Goal: Task Accomplishment & Management: Manage account settings

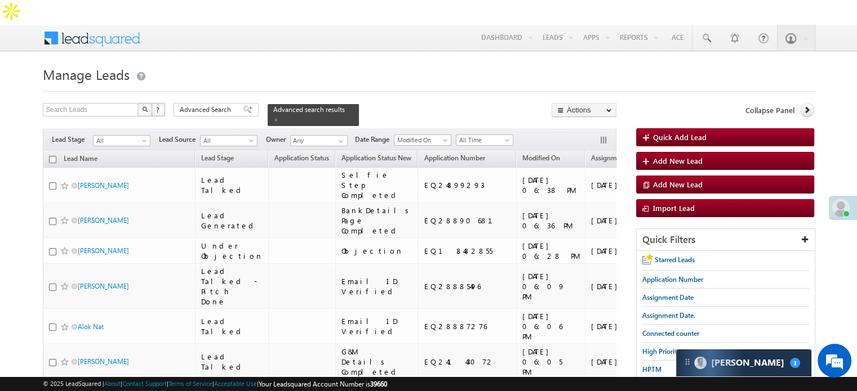
click at [403, 63] on h1 "Manage Leads" at bounding box center [428, 74] width 771 height 22
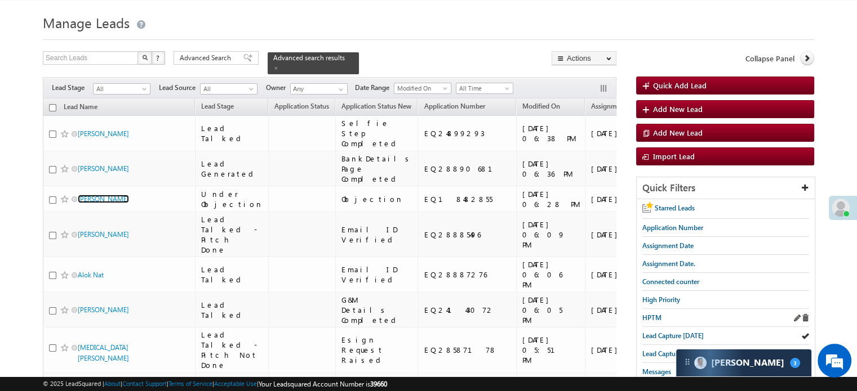
scroll to position [56, 0]
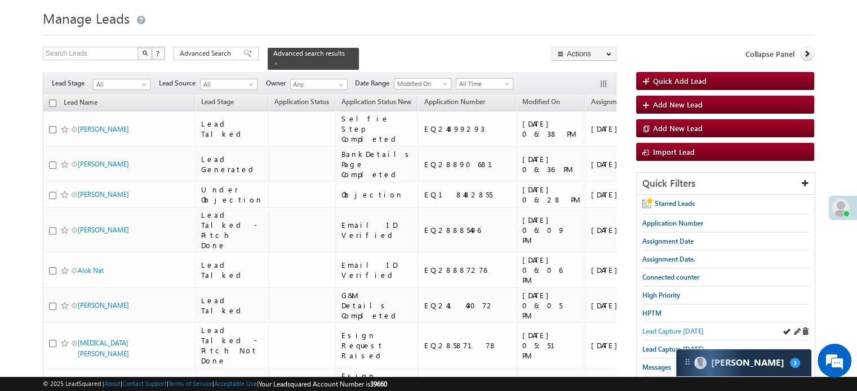
click at [661, 327] on span "Lead Capture [DATE]" at bounding box center [672, 331] width 61 height 8
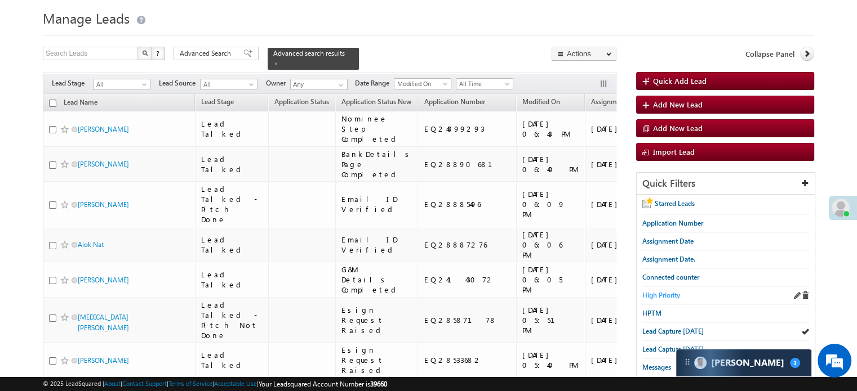
click at [670, 291] on span "High Priority" at bounding box center [661, 295] width 38 height 8
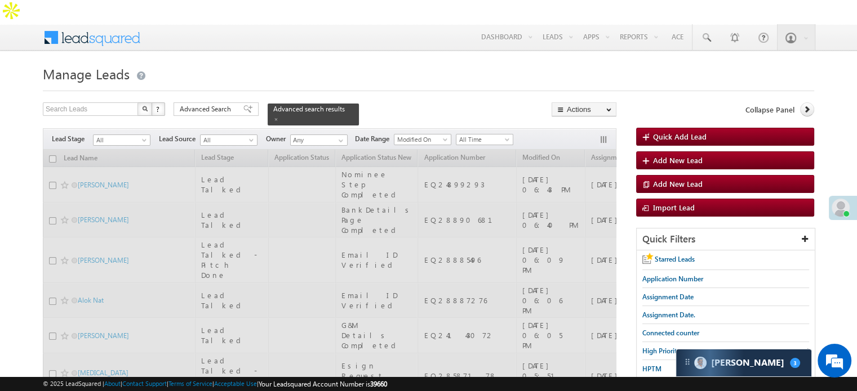
scroll to position [0, 0]
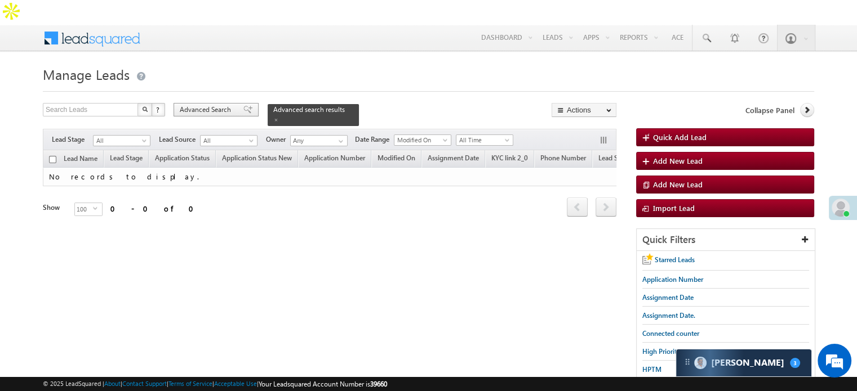
click at [243, 106] on span at bounding box center [247, 110] width 9 height 8
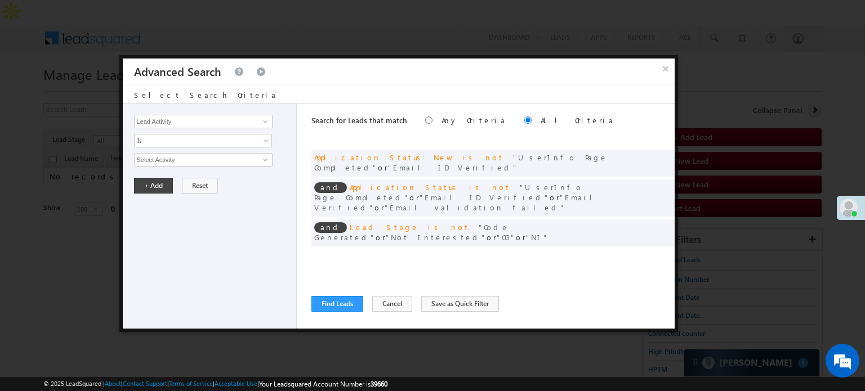
click at [649, 252] on span at bounding box center [649, 256] width 8 height 8
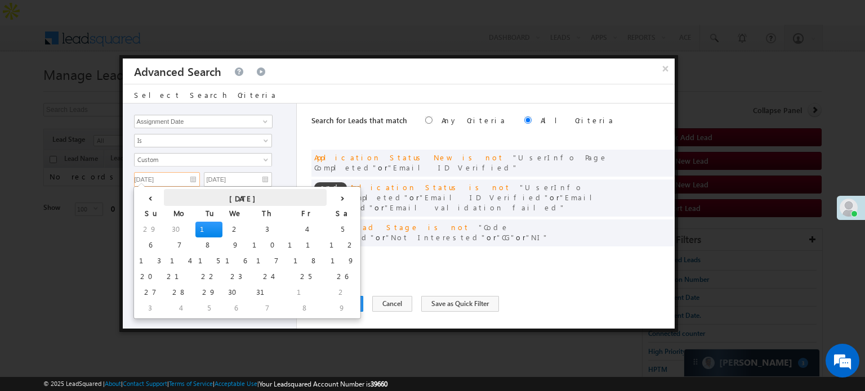
drag, startPoint x: 180, startPoint y: 180, endPoint x: 180, endPoint y: 192, distance: 12.4
click at [180, 180] on input "07/01/25" at bounding box center [167, 179] width 66 height 15
click at [327, 197] on th "›" at bounding box center [343, 197] width 32 height 17
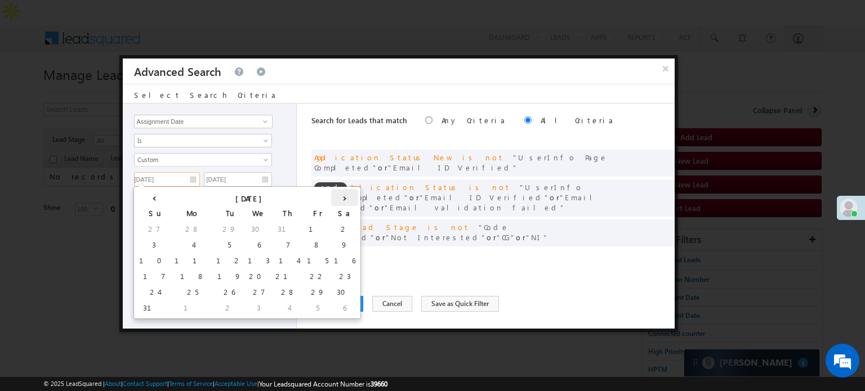
click at [331, 198] on th "›" at bounding box center [344, 197] width 27 height 17
click at [257, 246] on td "11" at bounding box center [278, 246] width 42 height 16
type input "[DATE]"
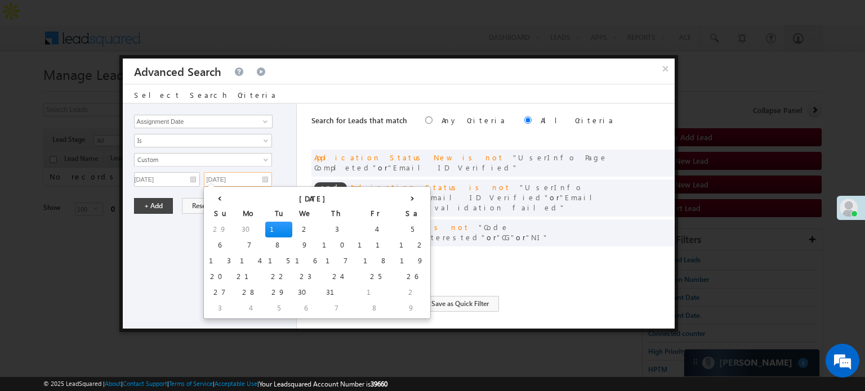
click at [262, 172] on input "07/01/25" at bounding box center [238, 179] width 68 height 15
click at [397, 198] on th "›" at bounding box center [413, 197] width 32 height 17
click at [401, 198] on th "›" at bounding box center [414, 197] width 27 height 17
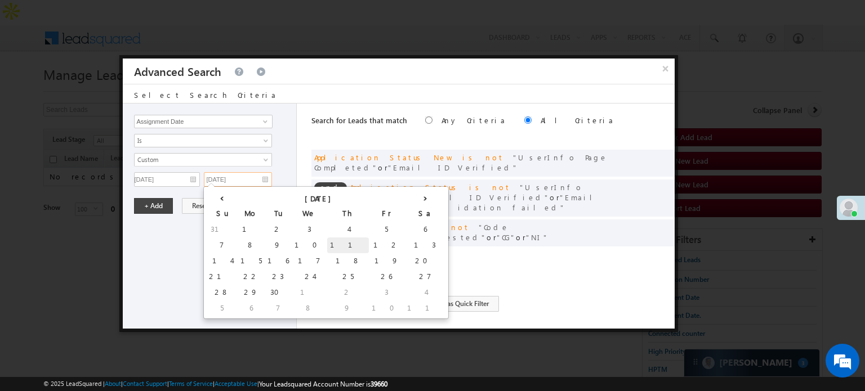
click at [327, 241] on td "11" at bounding box center [348, 246] width 42 height 16
type input "[DATE]"
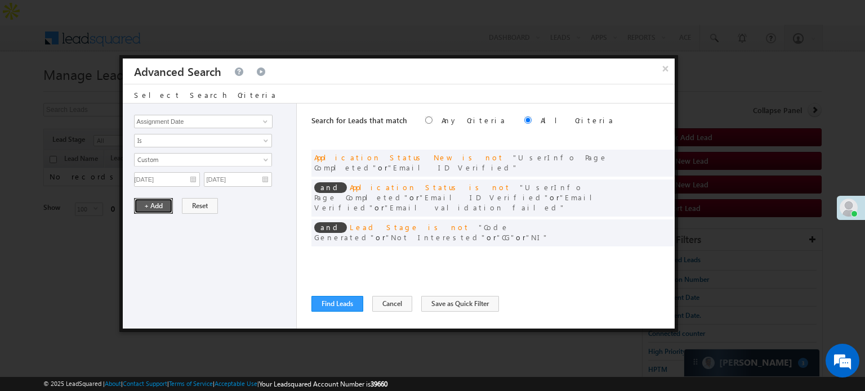
click at [151, 207] on button "+ Add" at bounding box center [153, 206] width 39 height 16
click at [324, 302] on button "Find Leads" at bounding box center [338, 304] width 52 height 16
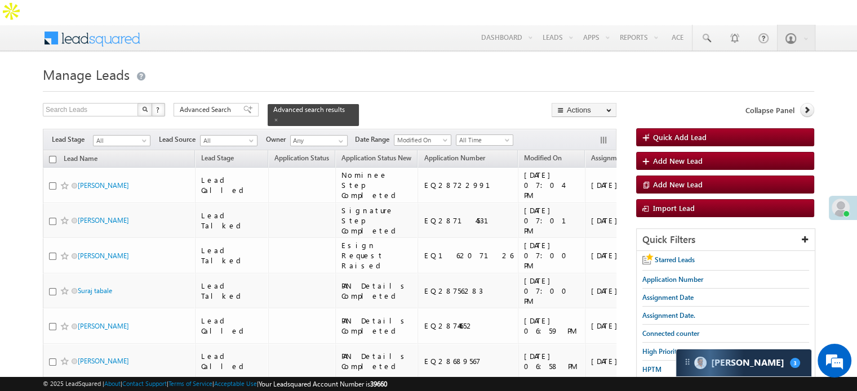
click at [661, 384] on span "Lead Capture [DATE]" at bounding box center [672, 388] width 61 height 8
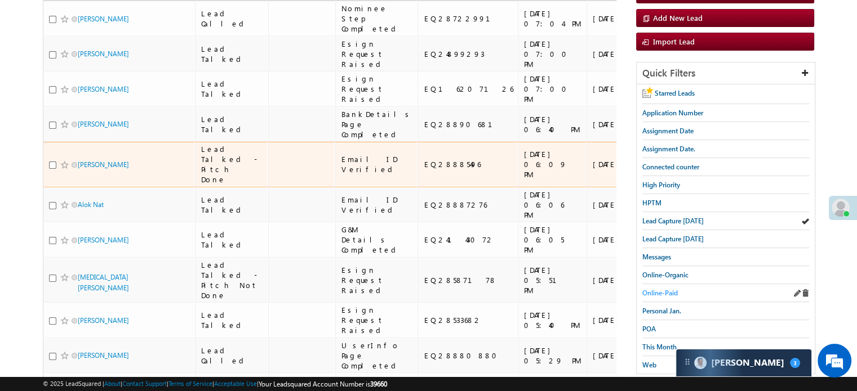
scroll to position [169, 0]
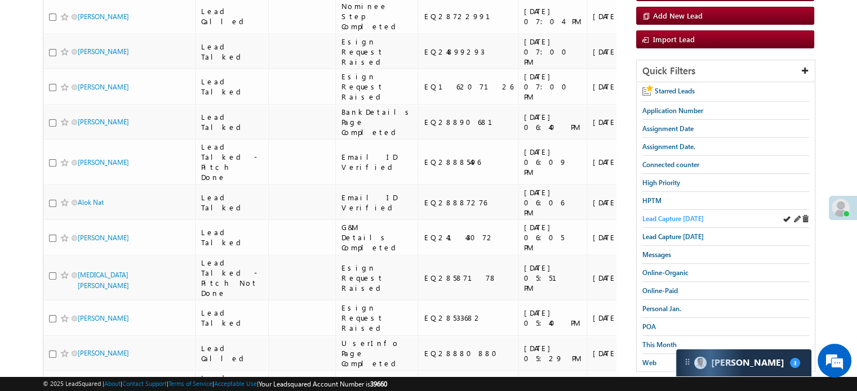
click at [693, 215] on span "Lead Capture [DATE]" at bounding box center [672, 219] width 61 height 8
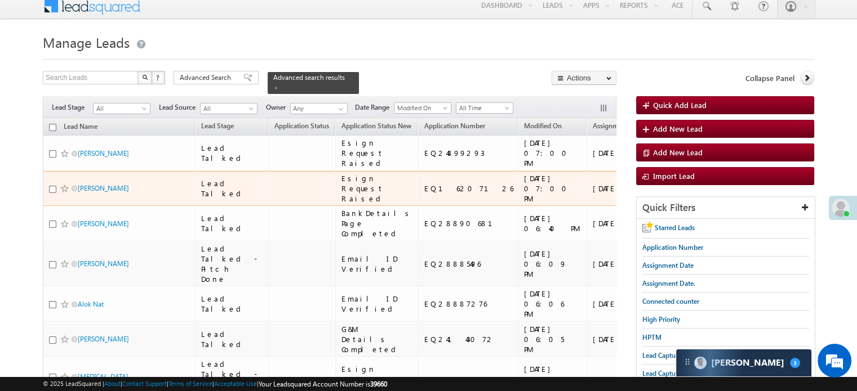
scroll to position [0, 0]
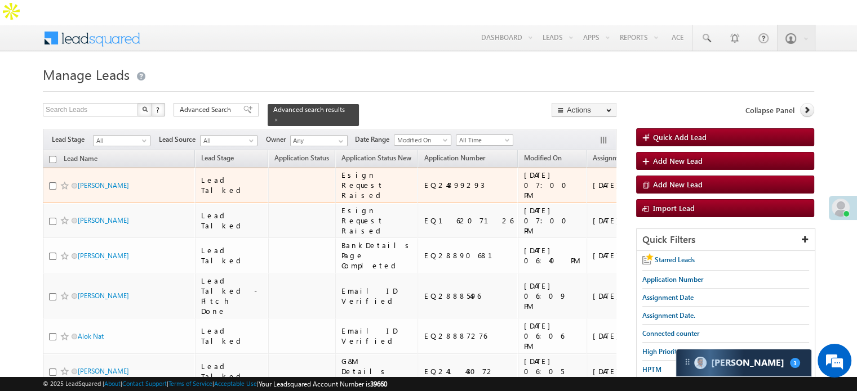
click at [656, 175] on div "https://angelbroking1-pk3em7sa.customui-test.leadsquared.com?leadId=266441e7-2e…" at bounding box center [690, 185] width 69 height 20
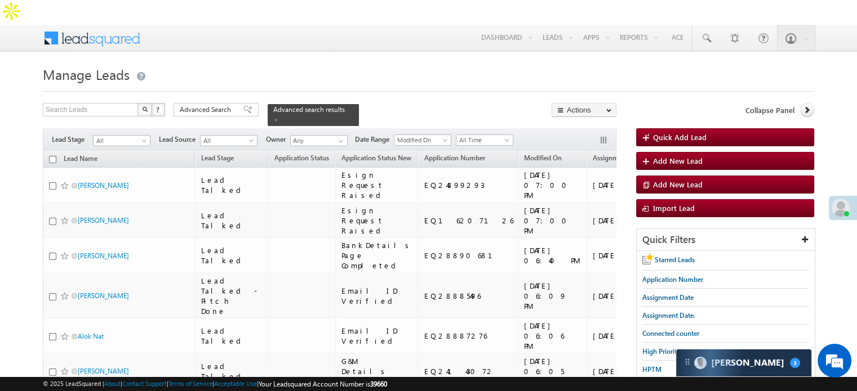
click at [658, 384] on span "Lead Capture [DATE]" at bounding box center [672, 388] width 61 height 8
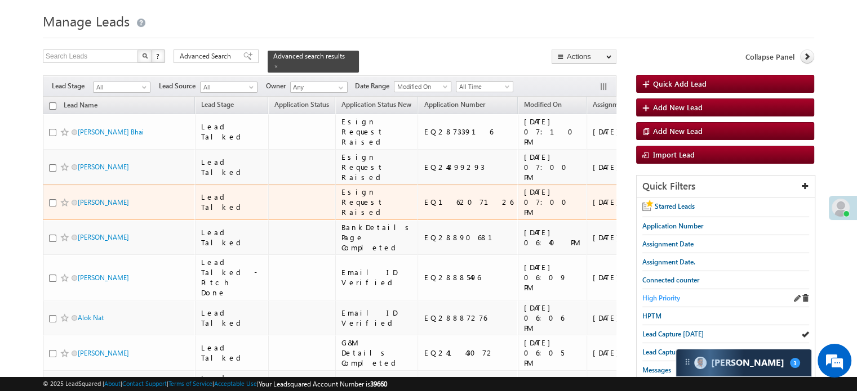
scroll to position [56, 0]
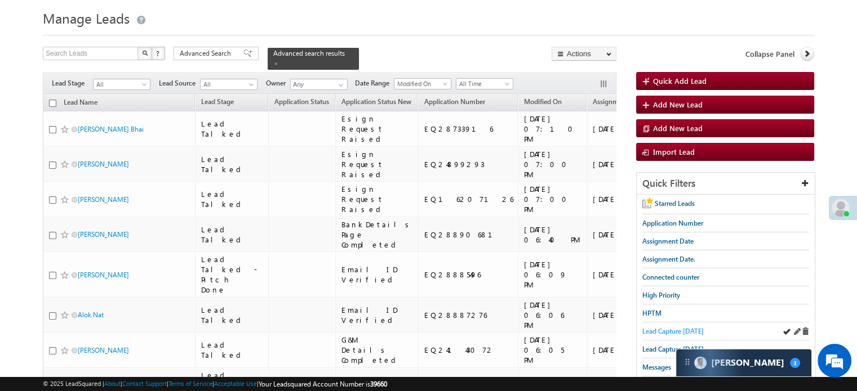
click at [695, 327] on span "Lead Capture [DATE]" at bounding box center [672, 331] width 61 height 8
click at [671, 291] on span "High Priority" at bounding box center [661, 295] width 38 height 8
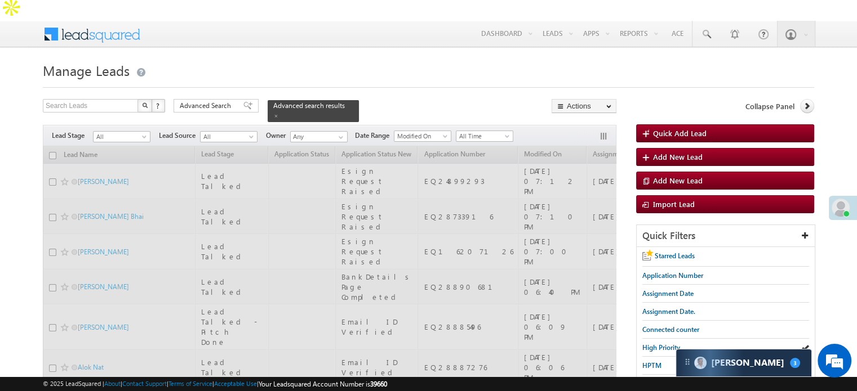
scroll to position [0, 0]
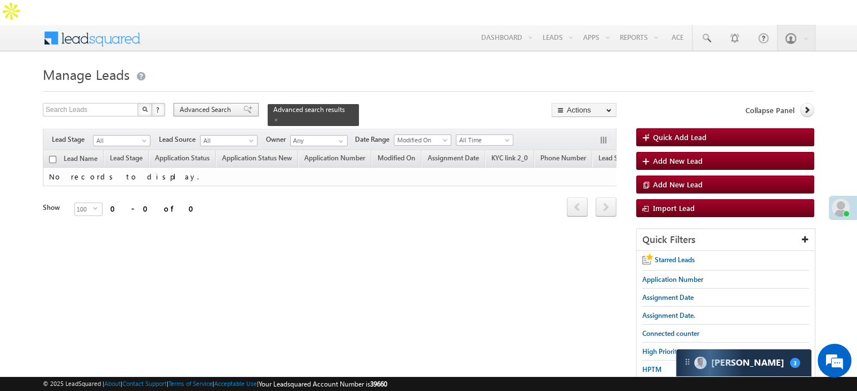
click at [207, 105] on span "Advanced Search" at bounding box center [207, 110] width 55 height 10
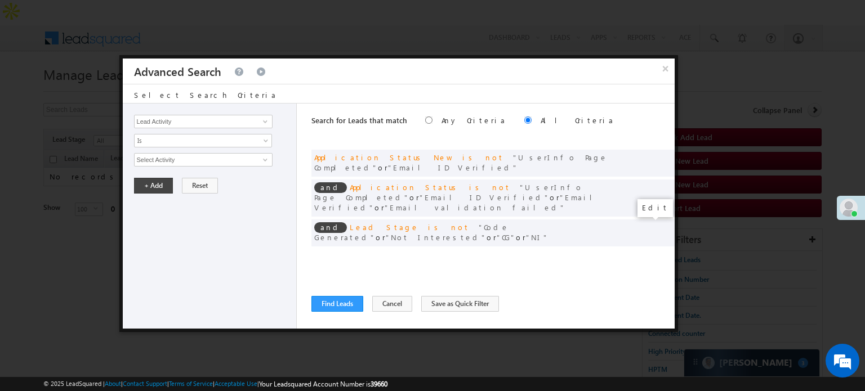
click at [647, 252] on span at bounding box center [649, 256] width 8 height 8
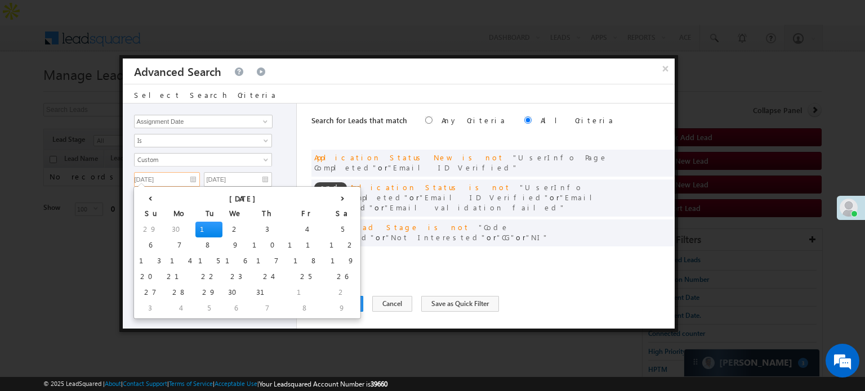
click at [192, 180] on input "07/01/25" at bounding box center [167, 179] width 66 height 15
click at [327, 199] on th "›" at bounding box center [343, 197] width 32 height 17
click at [331, 199] on th "›" at bounding box center [344, 197] width 27 height 17
click at [257, 241] on td "11" at bounding box center [278, 246] width 42 height 16
type input "[DATE]"
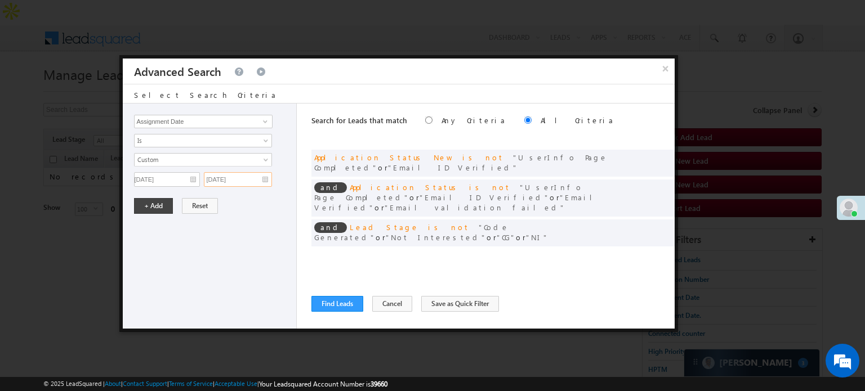
click at [265, 176] on input "07/01/25" at bounding box center [238, 179] width 68 height 15
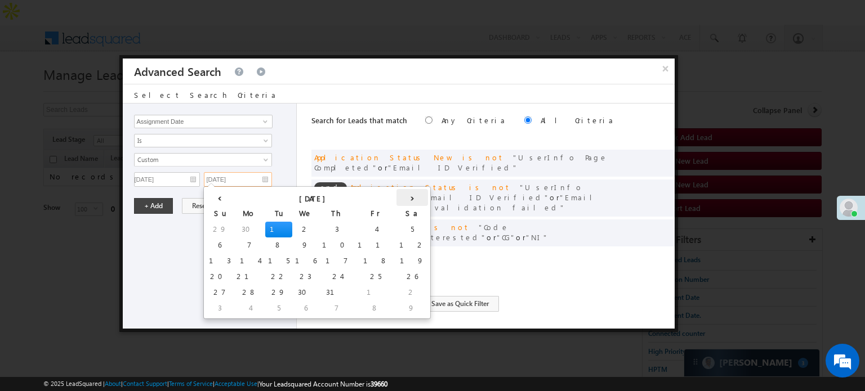
click at [397, 197] on th "›" at bounding box center [413, 197] width 32 height 17
click at [401, 197] on th "›" at bounding box center [414, 197] width 27 height 17
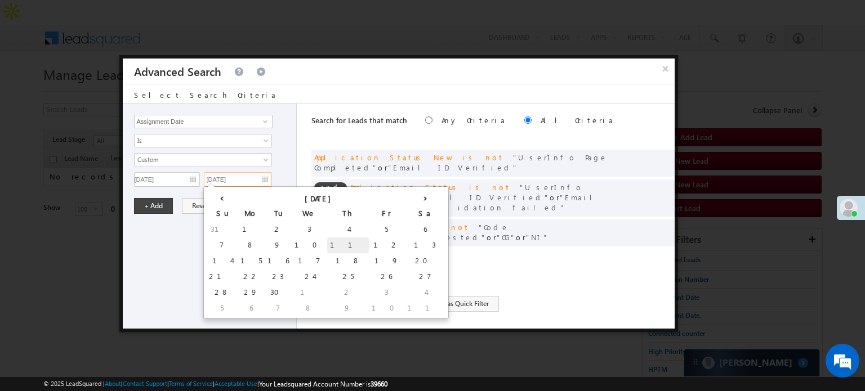
click at [327, 240] on td "11" at bounding box center [348, 246] width 42 height 16
type input "[DATE]"
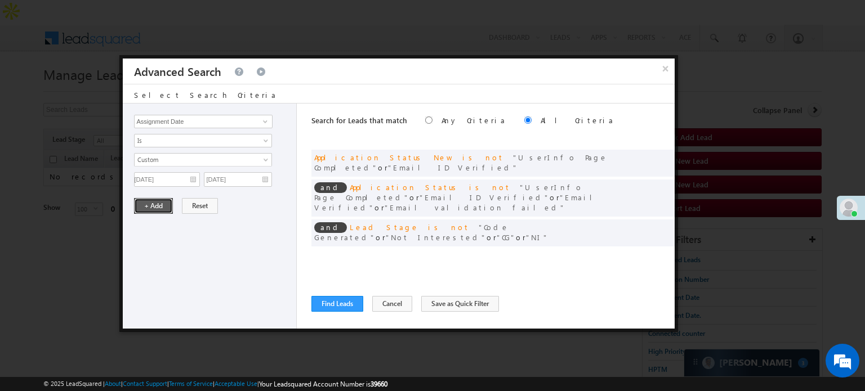
click at [151, 198] on button "+ Add" at bounding box center [153, 206] width 39 height 16
click at [331, 304] on button "Find Leads" at bounding box center [338, 304] width 52 height 16
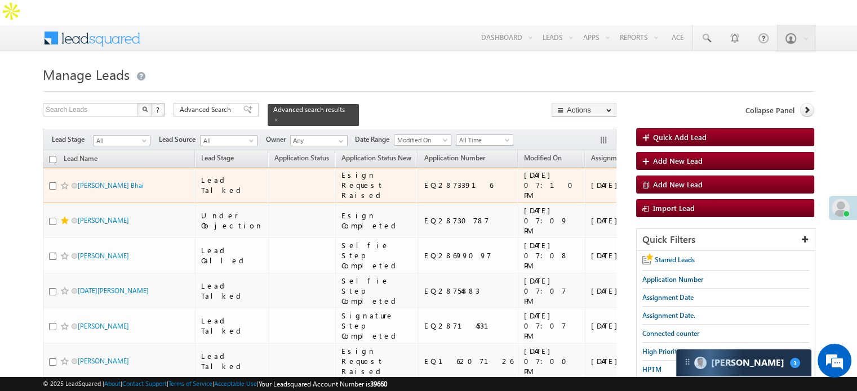
click at [53, 183] on input "checkbox" at bounding box center [52, 186] width 7 height 7
checkbox input "true"
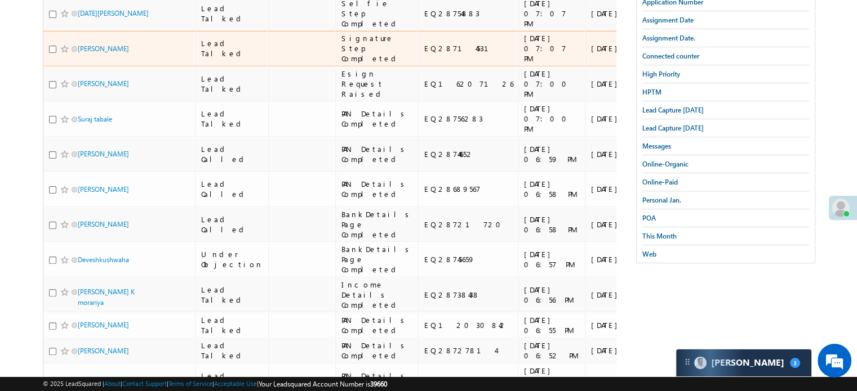
scroll to position [282, 0]
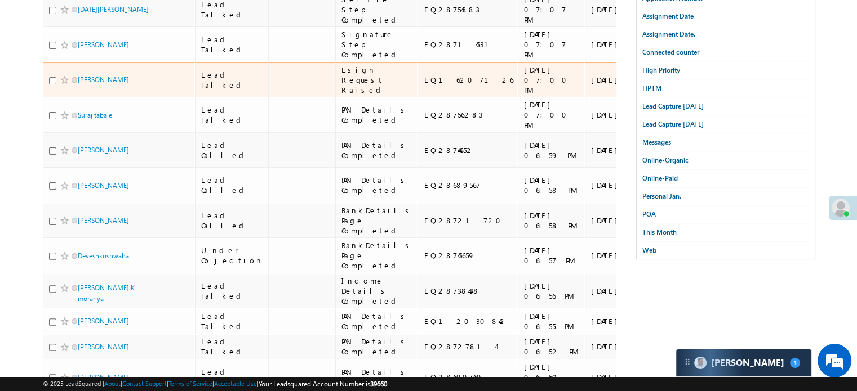
click at [52, 84] on input "checkbox" at bounding box center [52, 80] width 7 height 7
checkbox input "true"
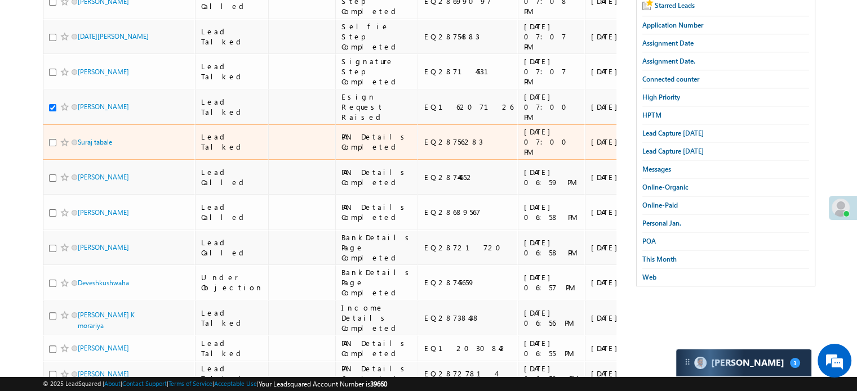
scroll to position [169, 0]
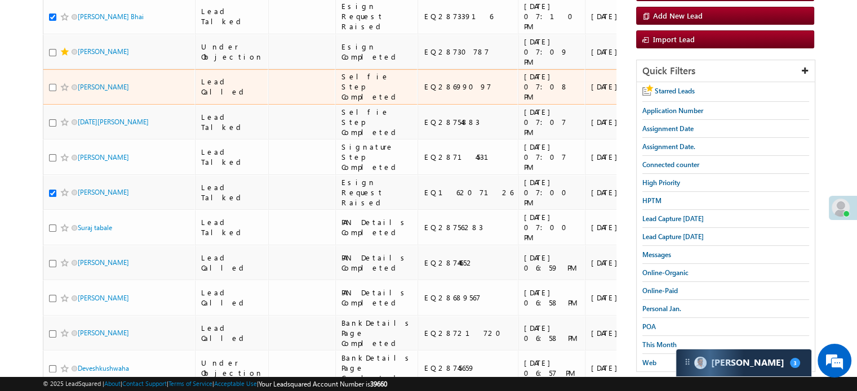
click at [52, 91] on input "checkbox" at bounding box center [52, 87] width 7 height 7
checkbox input "true"
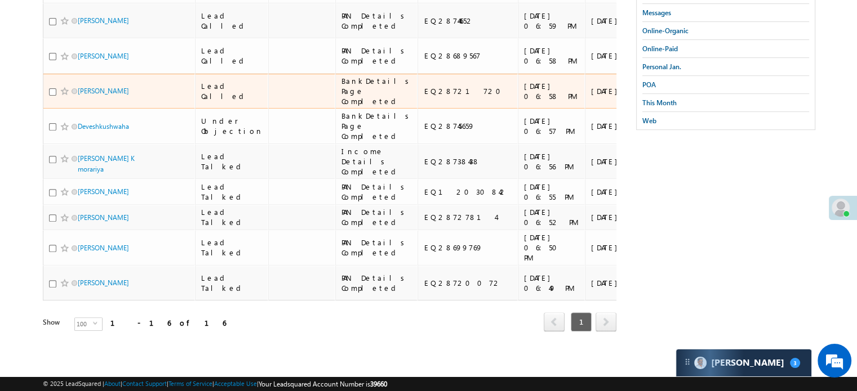
scroll to position [563, 0]
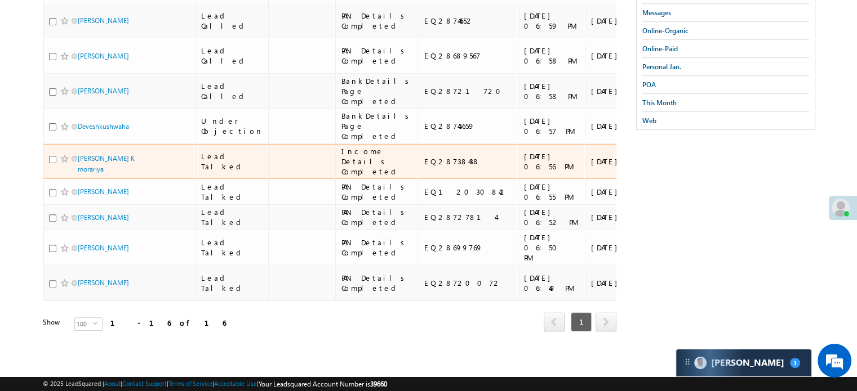
click at [51, 163] on input "checkbox" at bounding box center [52, 159] width 7 height 7
checkbox input "true"
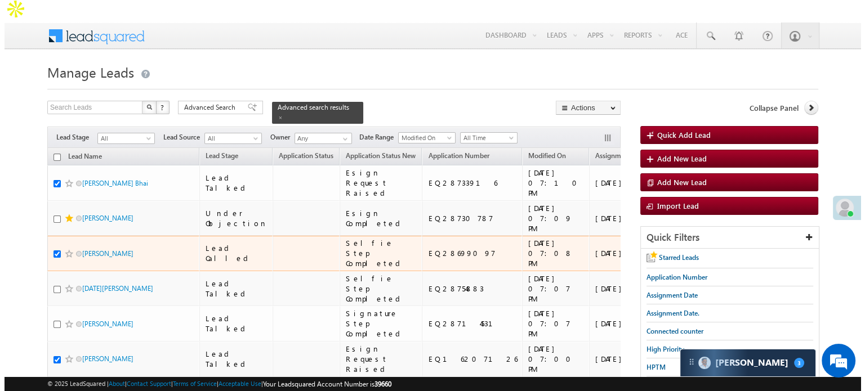
scroll to position [0, 0]
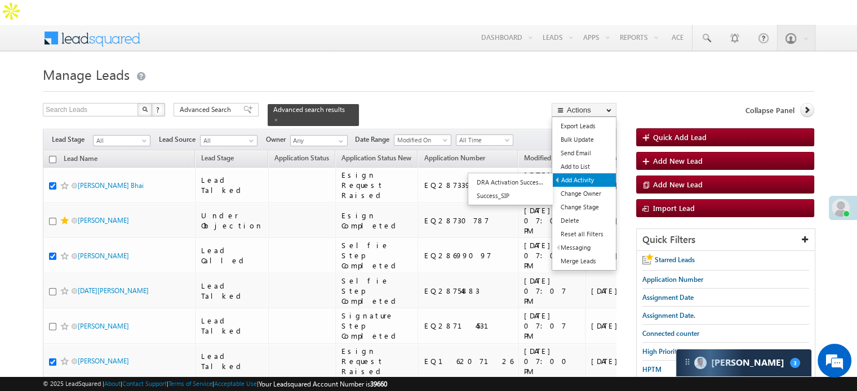
click at [588, 173] on link "Add Activity" at bounding box center [584, 180] width 63 height 14
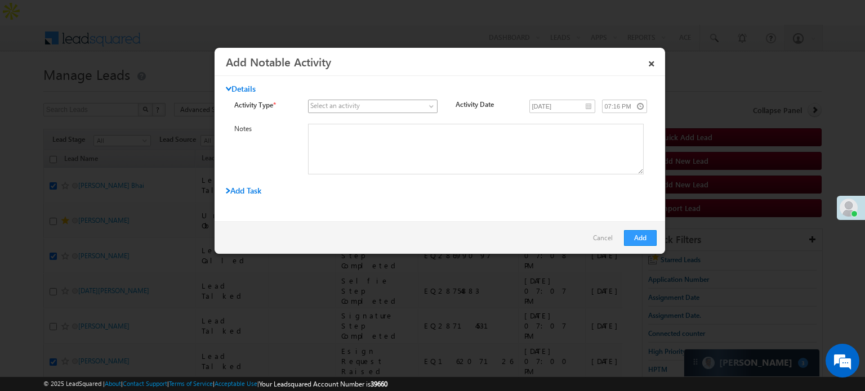
click at [392, 103] on span at bounding box center [366, 106] width 115 height 10
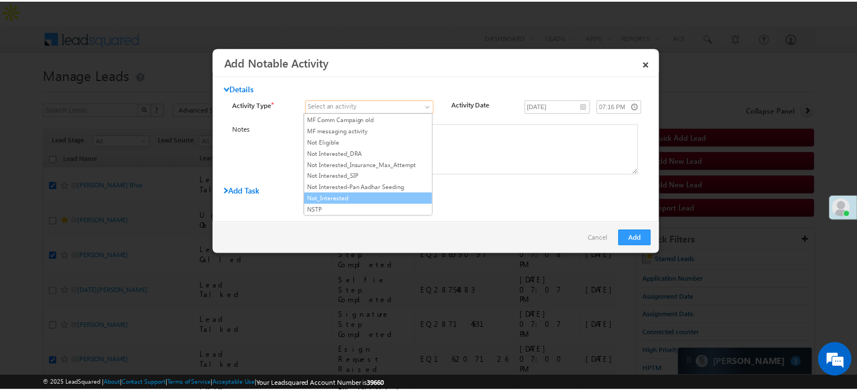
scroll to position [958, 0]
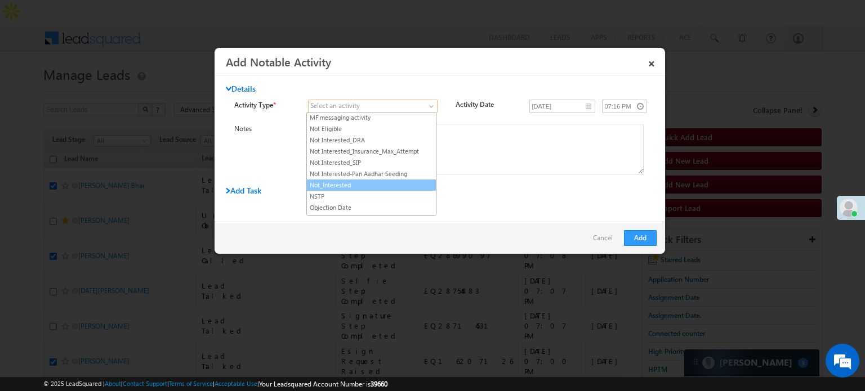
click at [367, 180] on link "Not_Interested" at bounding box center [371, 185] width 129 height 10
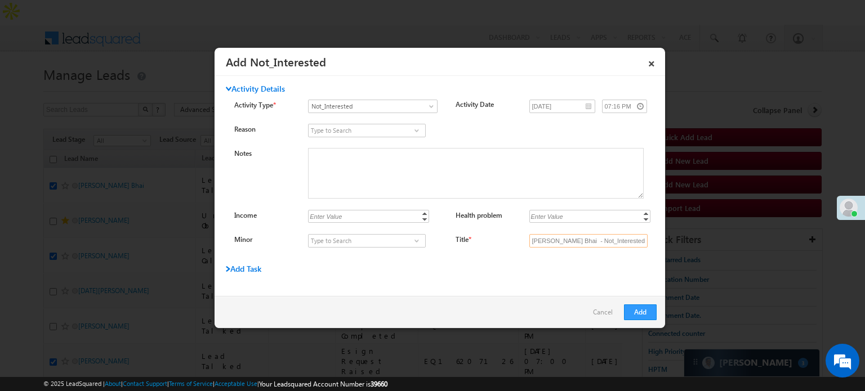
click at [584, 239] on input "Kihala Akshay Bhai - Not_Interested" at bounding box center [588, 241] width 118 height 14
click at [575, 237] on input "Title *" at bounding box center [588, 241] width 118 height 14
type input "na"
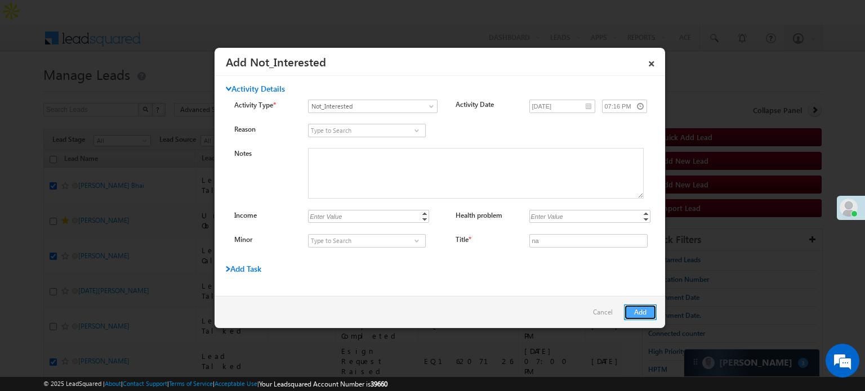
click at [646, 313] on button "Add" at bounding box center [640, 313] width 33 height 16
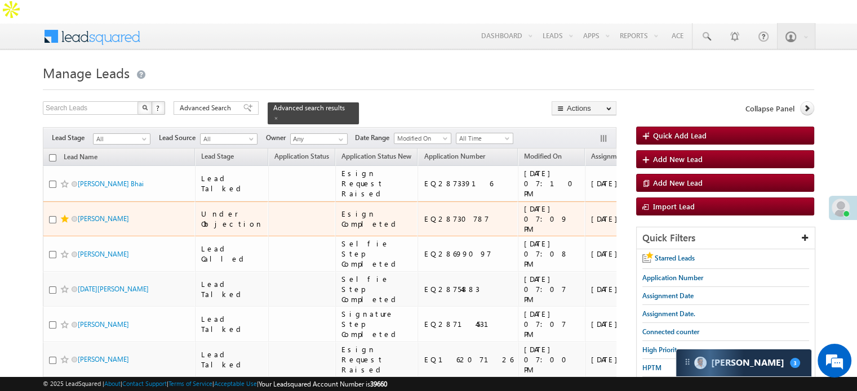
scroll to position [0, 0]
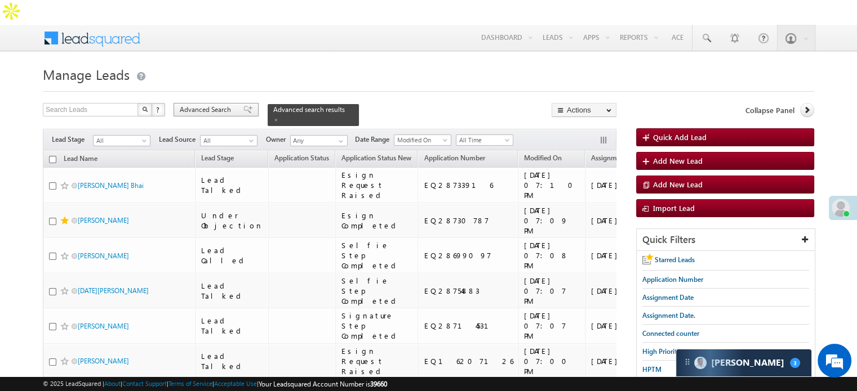
click at [216, 105] on span "Advanced Search" at bounding box center [207, 110] width 55 height 10
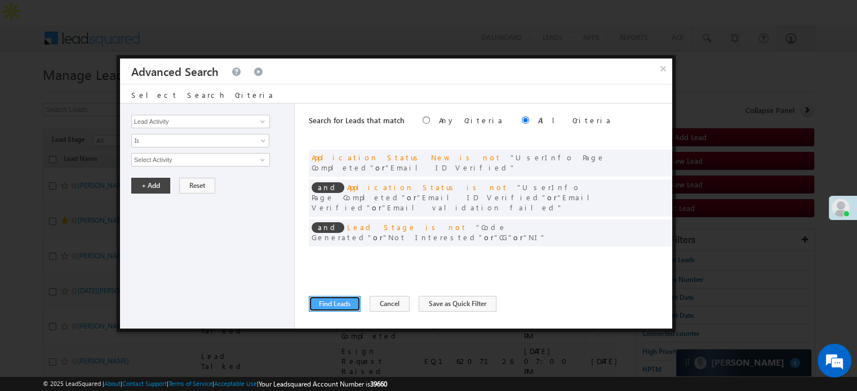
click at [346, 300] on button "Find Leads" at bounding box center [335, 304] width 52 height 16
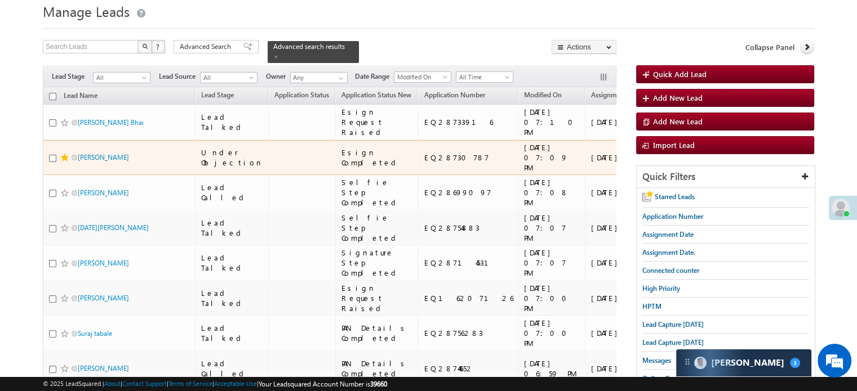
scroll to position [56, 0]
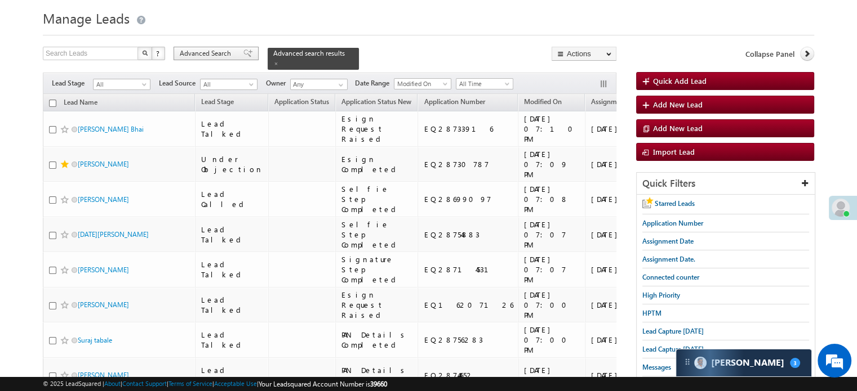
click at [242, 47] on div "Advanced Search" at bounding box center [215, 54] width 85 height 14
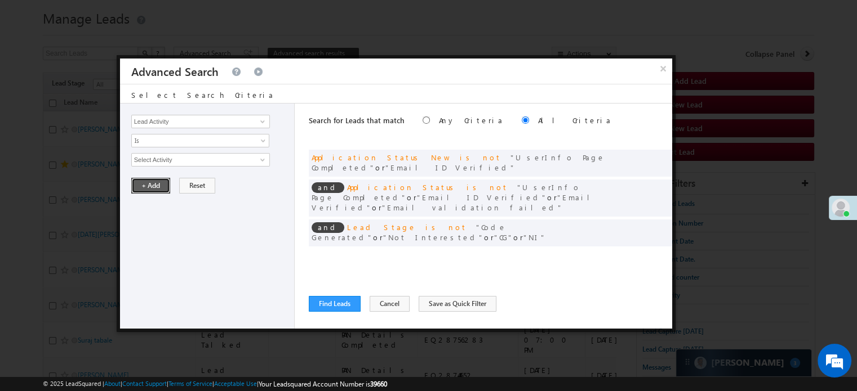
click at [144, 183] on button "+ Add" at bounding box center [150, 186] width 39 height 16
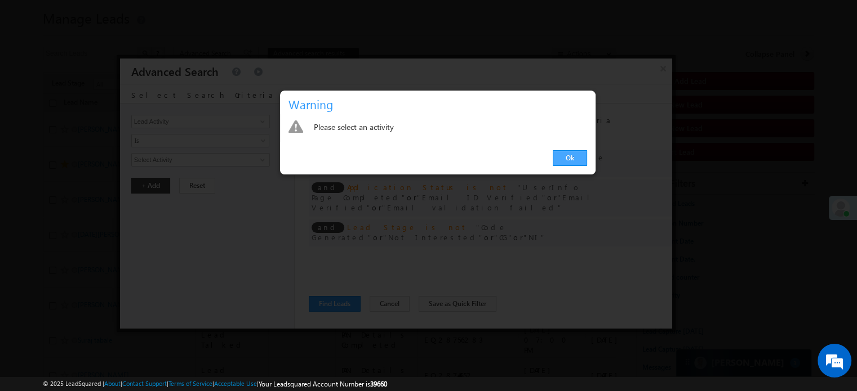
click at [564, 159] on link "Ok" at bounding box center [570, 158] width 34 height 16
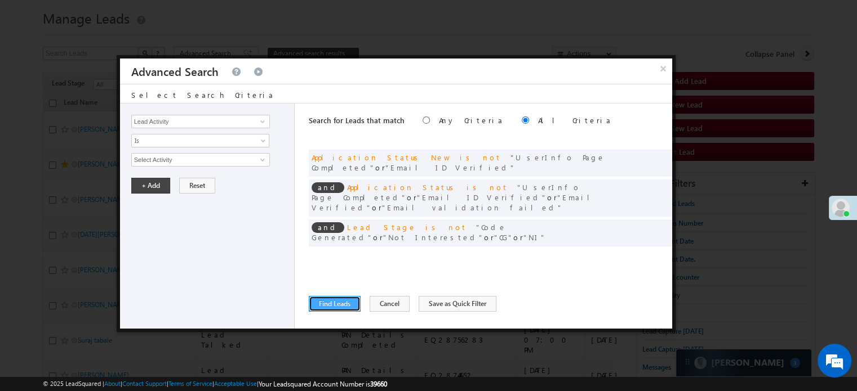
click at [336, 302] on button "Find Leads" at bounding box center [335, 304] width 52 height 16
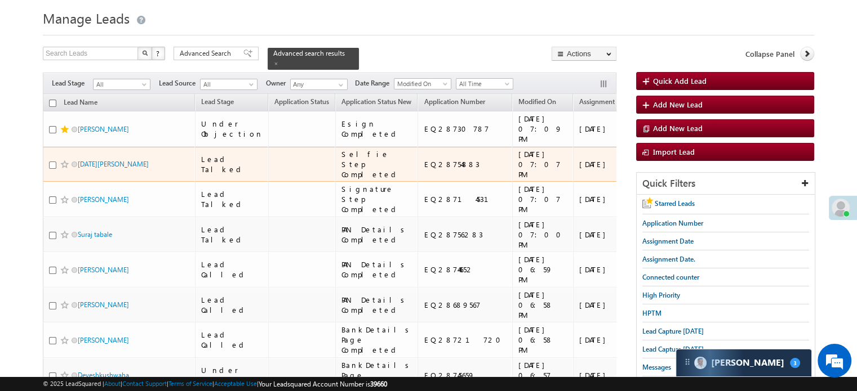
click at [51, 169] on input "checkbox" at bounding box center [52, 165] width 7 height 7
checkbox input "true"
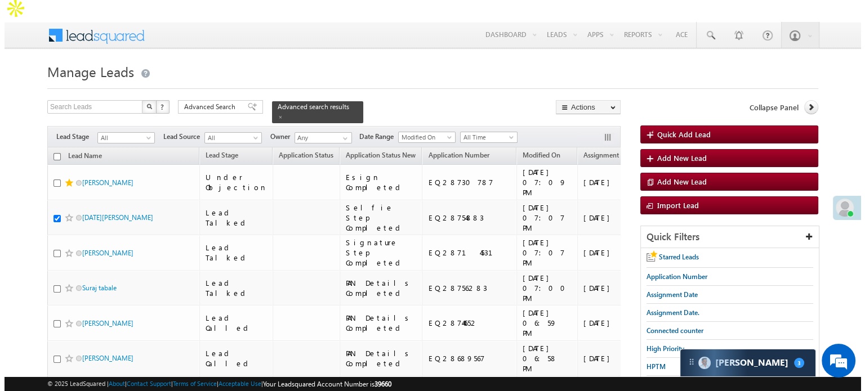
scroll to position [0, 0]
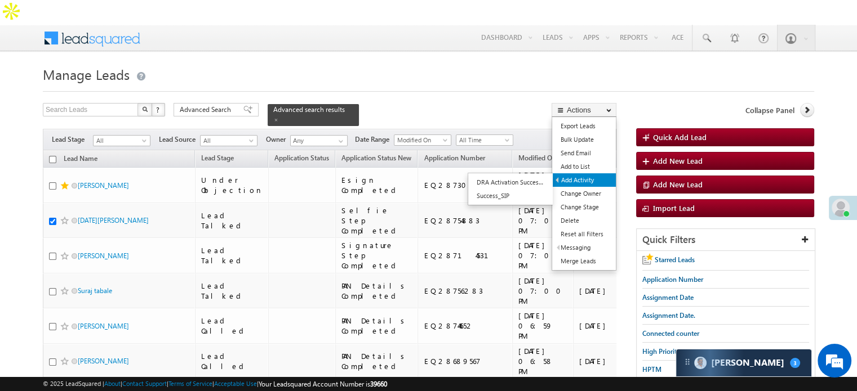
click at [582, 173] on link "Add Activity" at bounding box center [584, 180] width 63 height 14
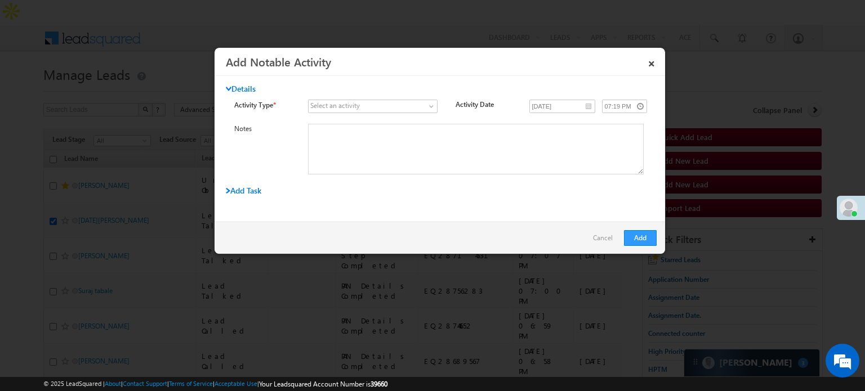
click at [417, 97] on div "Details" at bounding box center [404, 92] width 357 height 16
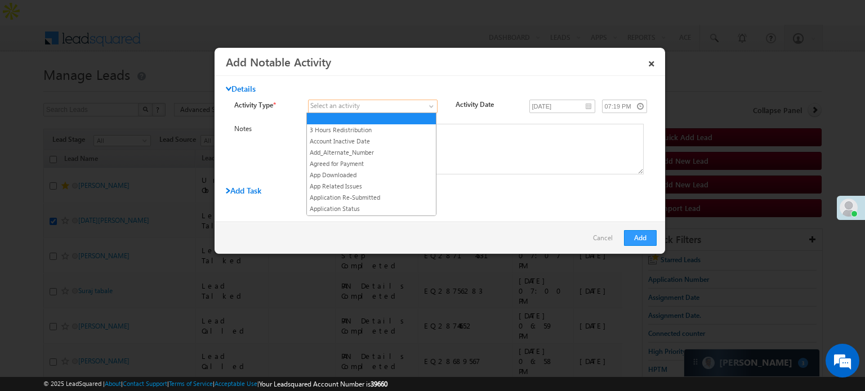
click at [417, 101] on span at bounding box center [366, 106] width 115 height 10
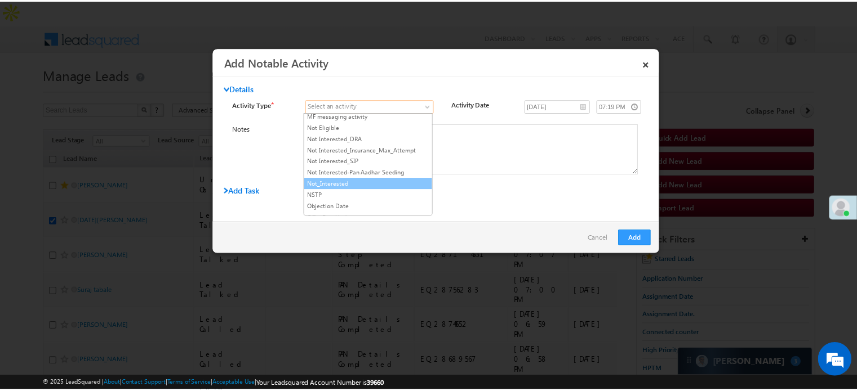
scroll to position [958, 0]
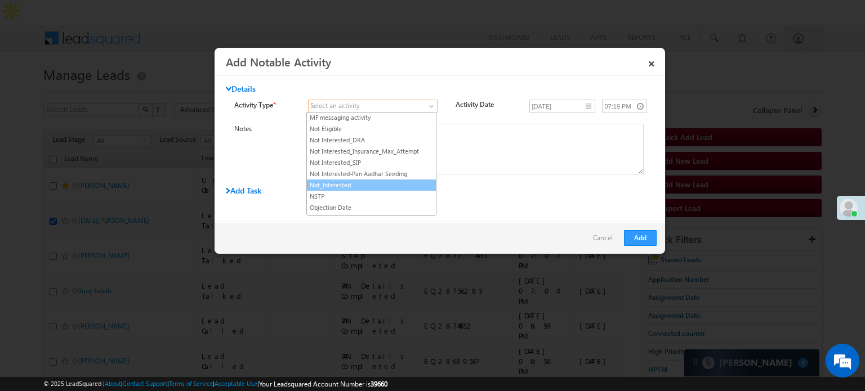
click at [364, 180] on link "Not_Interested" at bounding box center [371, 185] width 129 height 10
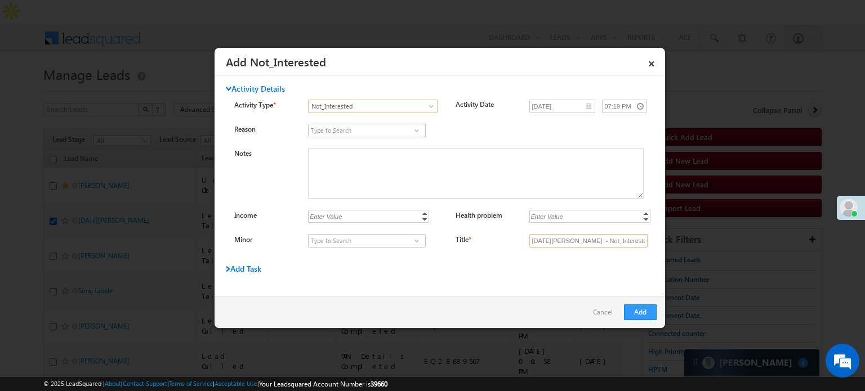
click at [567, 244] on input "Ashvin Bhatvasiya - Not_Interested" at bounding box center [588, 241] width 118 height 14
click at [567, 244] on input "Title *" at bounding box center [588, 241] width 118 height 14
type input "na"
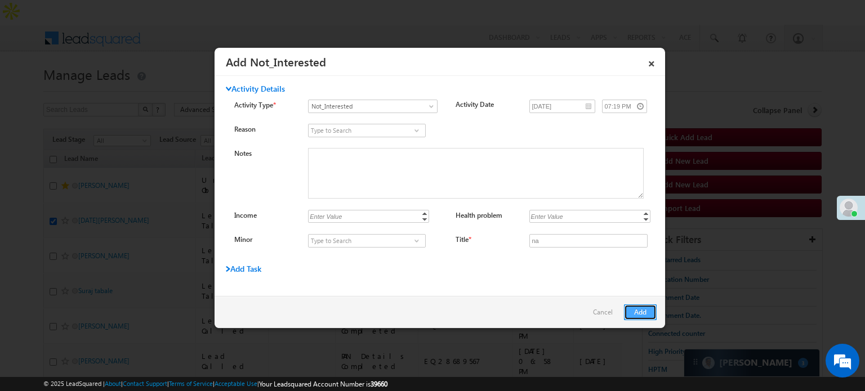
click at [627, 305] on button "Add" at bounding box center [640, 313] width 33 height 16
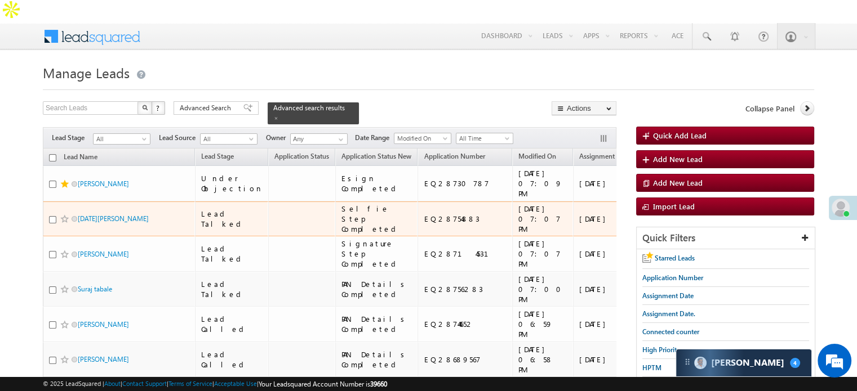
scroll to position [0, 0]
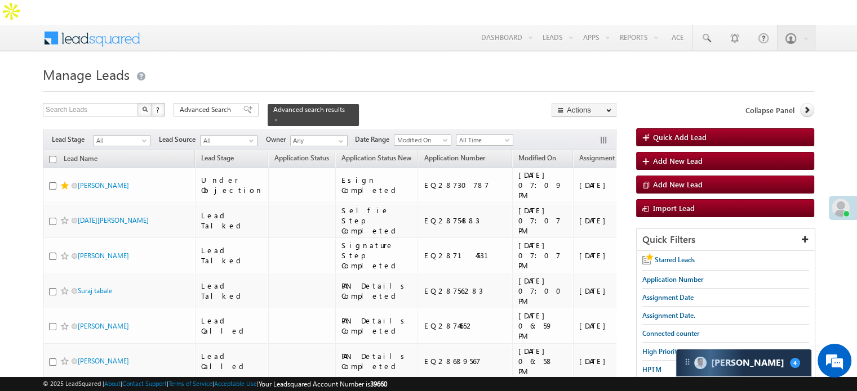
click at [207, 103] on div "Search Leads X ? 12 results found Advanced Search Advanced Search Advanced sear…" at bounding box center [329, 114] width 573 height 23
click at [210, 105] on span "Advanced Search" at bounding box center [207, 110] width 55 height 10
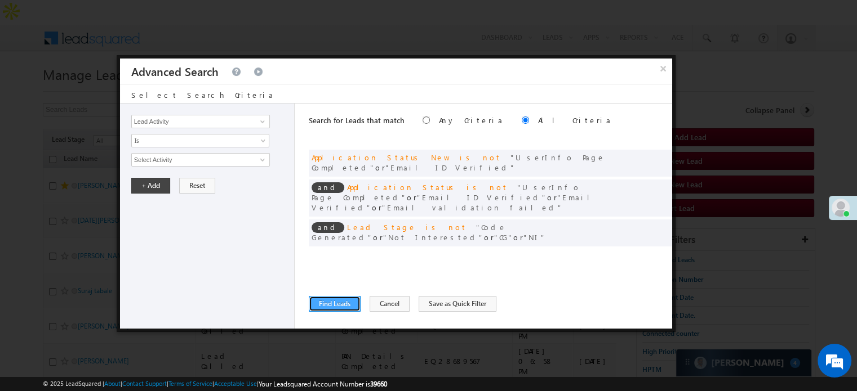
click at [344, 308] on button "Find Leads" at bounding box center [335, 304] width 52 height 16
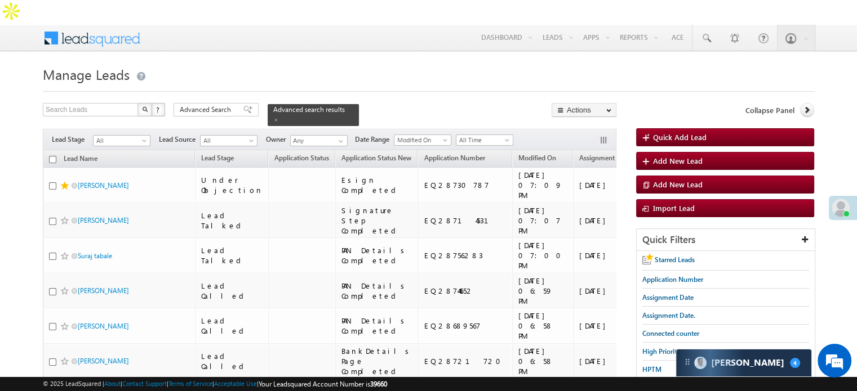
click at [658, 384] on span "Lead Capture [DATE]" at bounding box center [672, 388] width 61 height 8
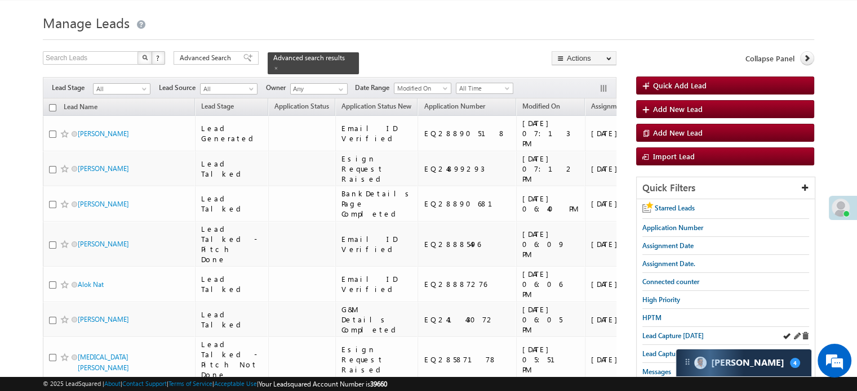
scroll to position [56, 0]
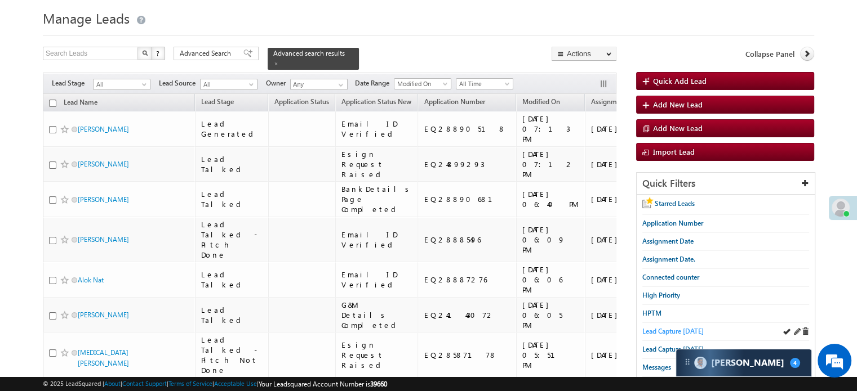
click at [663, 327] on span "Lead Capture [DATE]" at bounding box center [672, 331] width 61 height 8
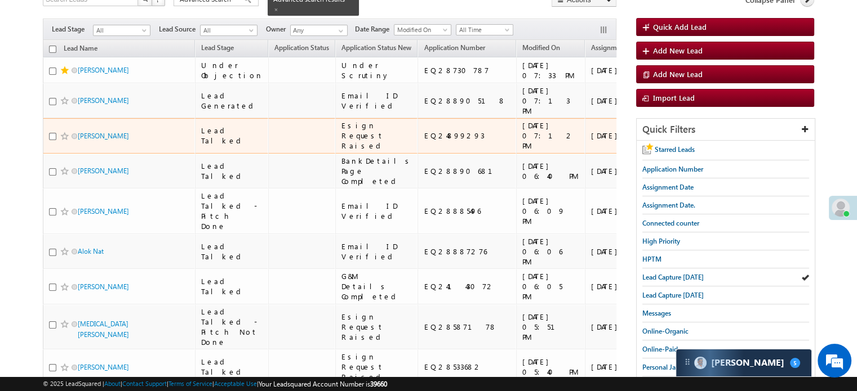
scroll to position [113, 0]
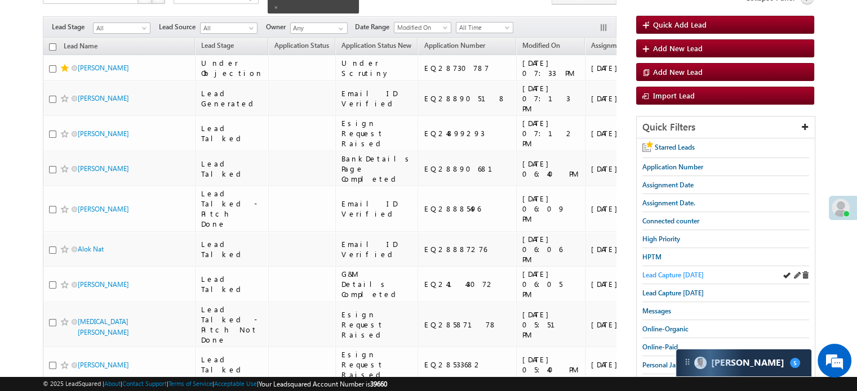
click at [655, 271] on span "Lead Capture [DATE]" at bounding box center [672, 275] width 61 height 8
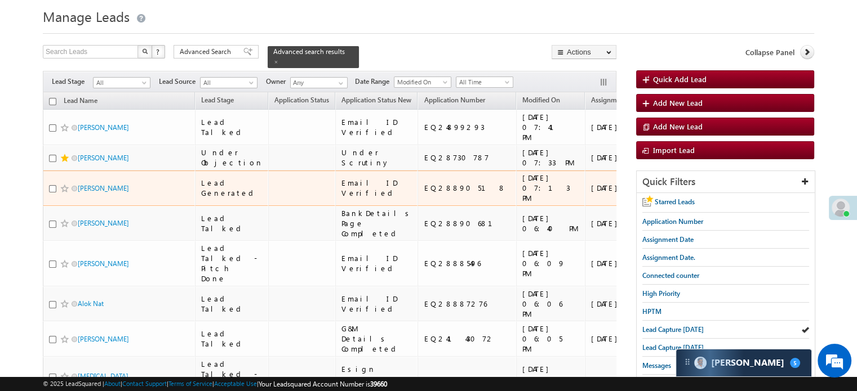
scroll to position [56, 0]
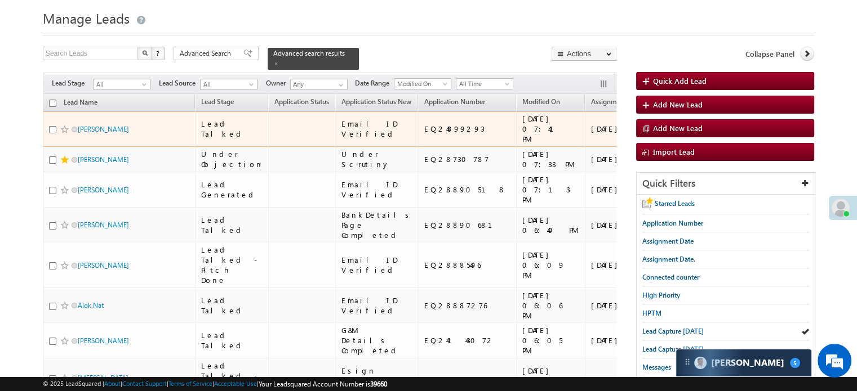
click at [64, 125] on span at bounding box center [64, 129] width 9 height 9
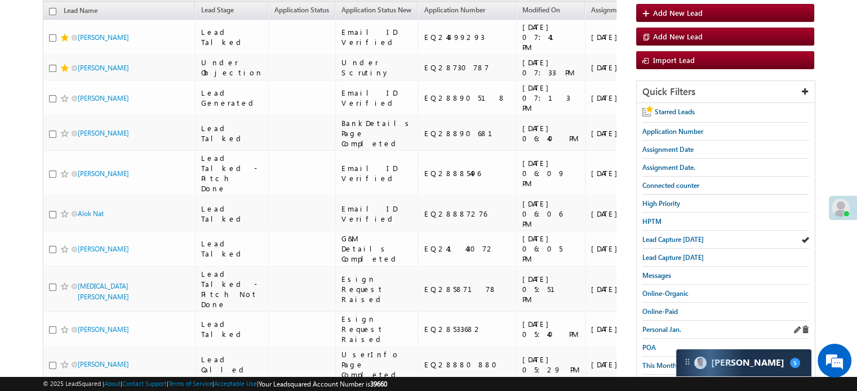
scroll to position [169, 0]
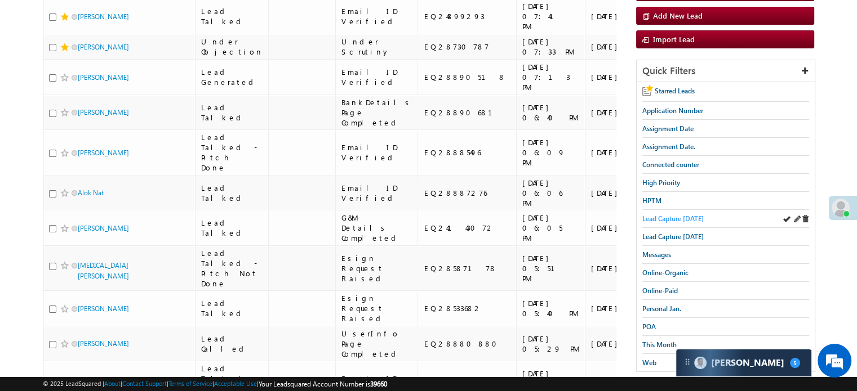
click at [691, 213] on link "Lead Capture [DATE]" at bounding box center [672, 218] width 61 height 11
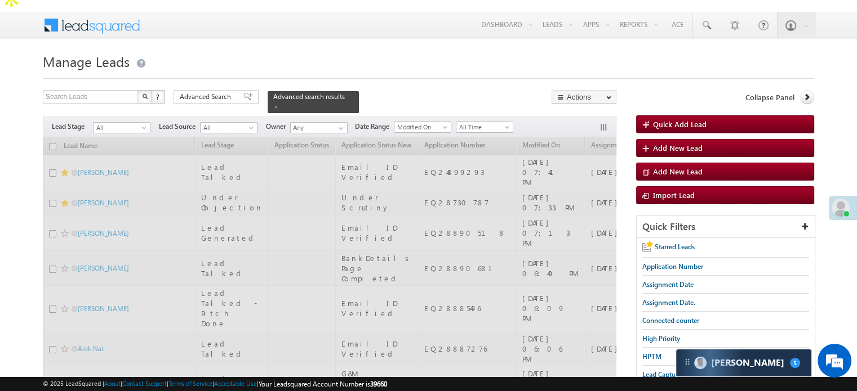
scroll to position [0, 0]
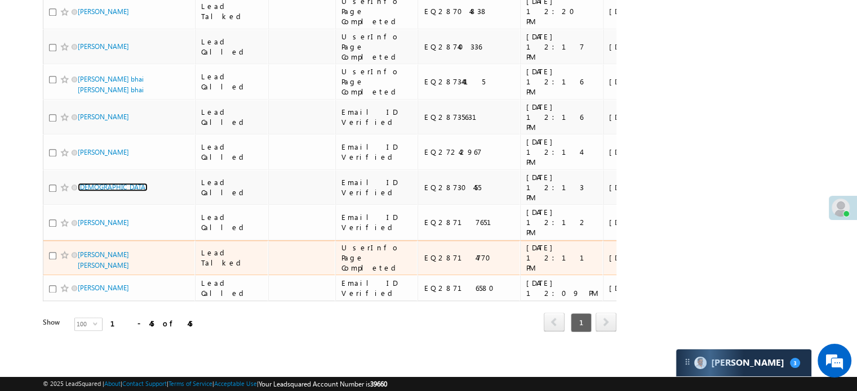
scroll to position [2699, 0]
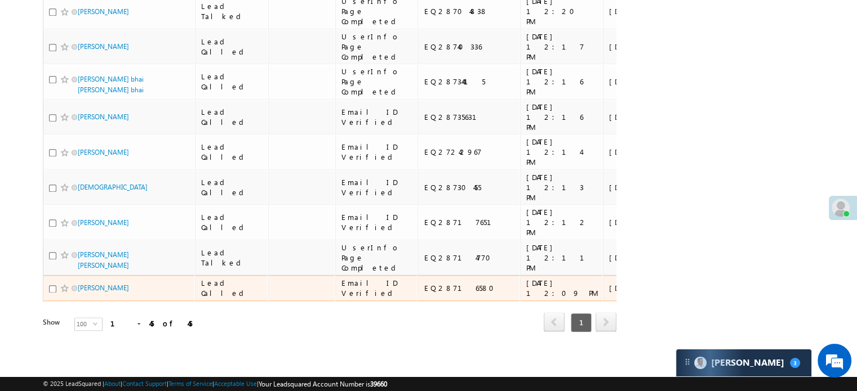
scroll to position [2785, 0]
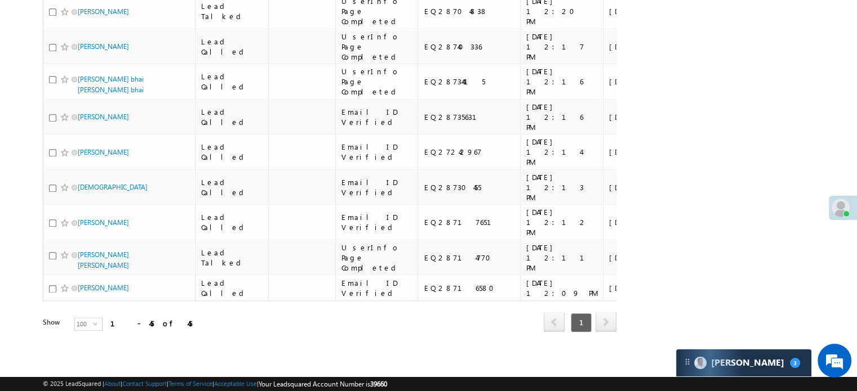
click at [185, 318] on div "Show 100 select 100" at bounding box center [114, 326] width 143 height 16
click at [229, 322] on div "Refresh first prev 1 next last 1 - 45 of 45" at bounding box center [329, 317] width 573 height 33
